Goal: Find specific page/section: Find specific page/section

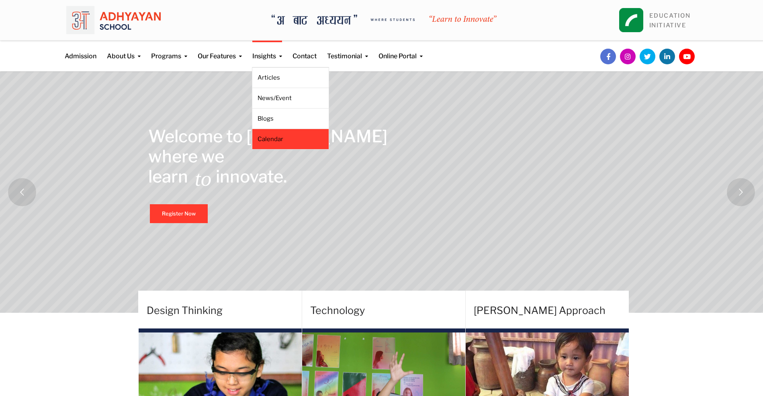
click at [273, 143] on li "Calendar" at bounding box center [290, 139] width 77 height 20
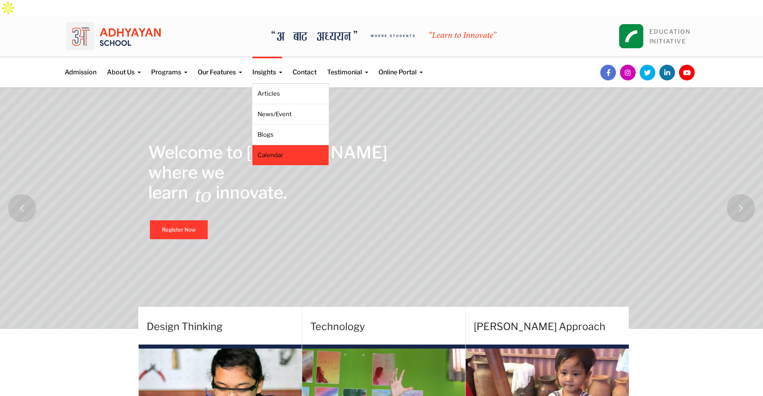
click at [281, 151] on link "Calendar" at bounding box center [290, 155] width 66 height 9
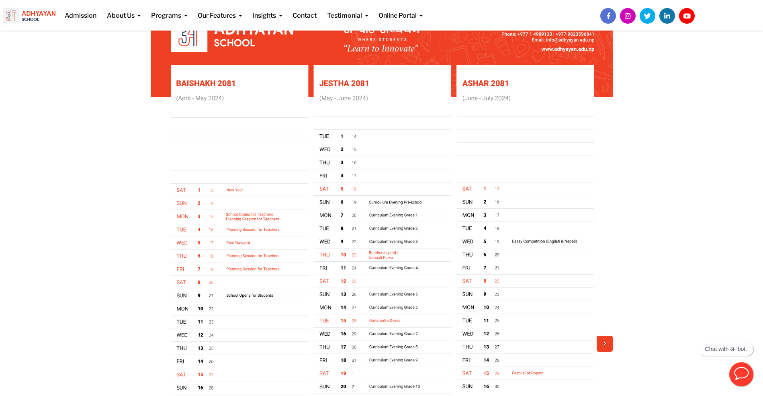
scroll to position [152, 0]
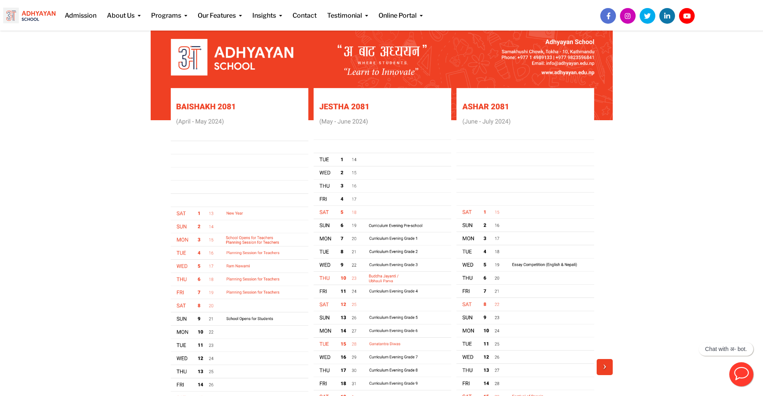
click at [608, 358] on span at bounding box center [604, 367] width 18 height 18
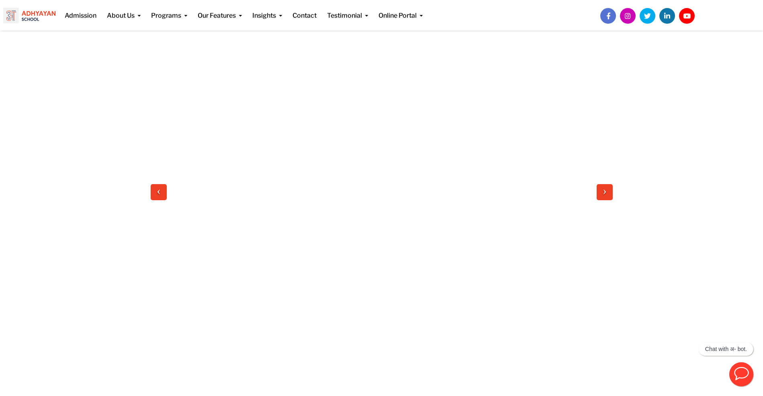
scroll to position [312, 0]
